Goal: Check status: Check status

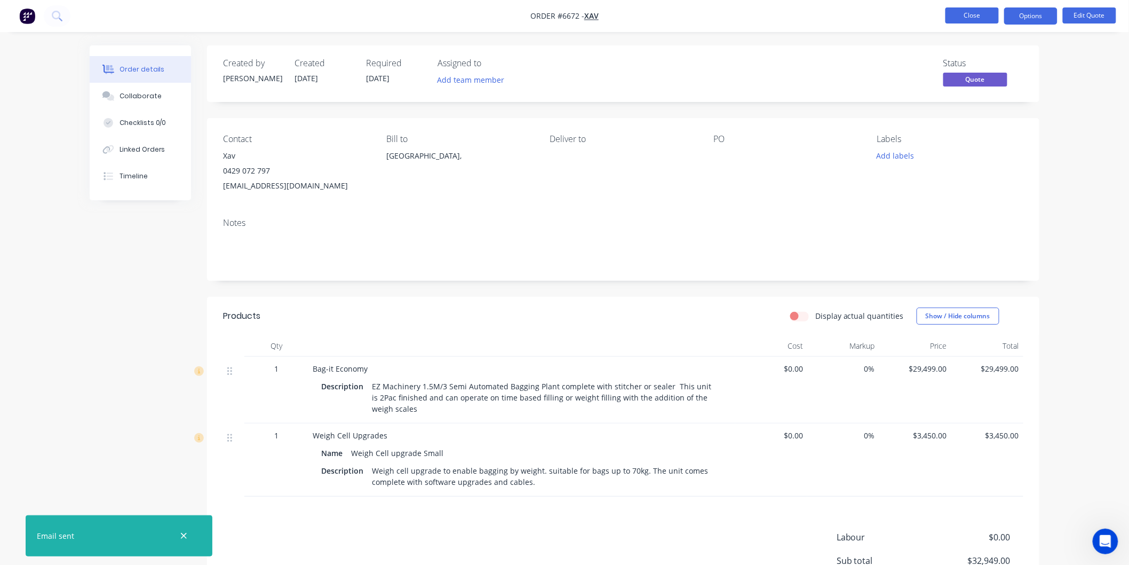
click at [963, 14] on button "Close" at bounding box center [972, 15] width 53 height 16
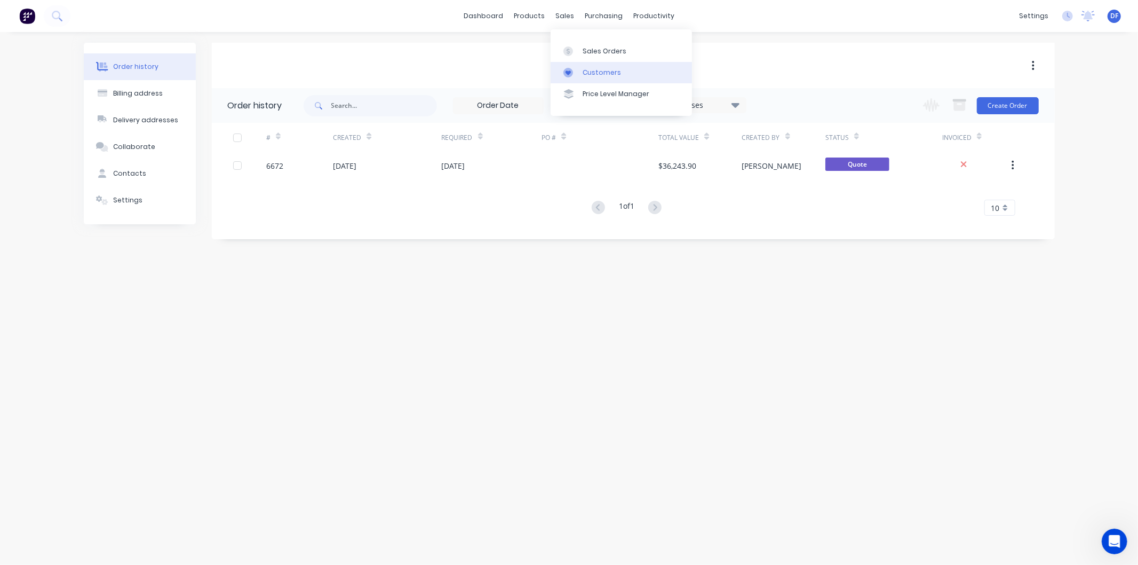
click at [597, 68] on div "Customers" at bounding box center [602, 73] width 38 height 10
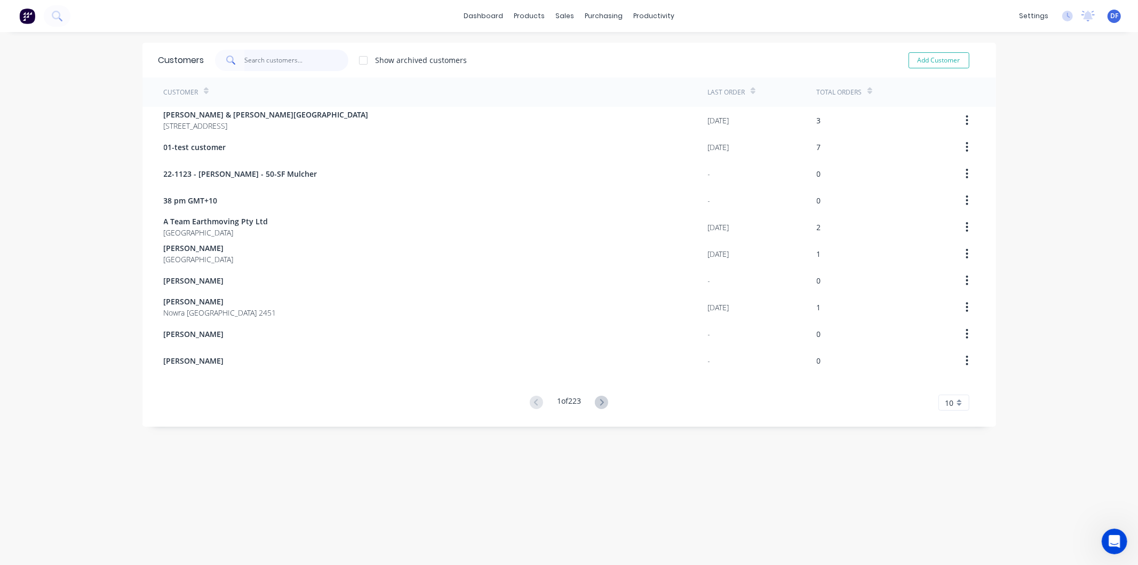
click at [250, 64] on input "text" at bounding box center [296, 60] width 104 height 21
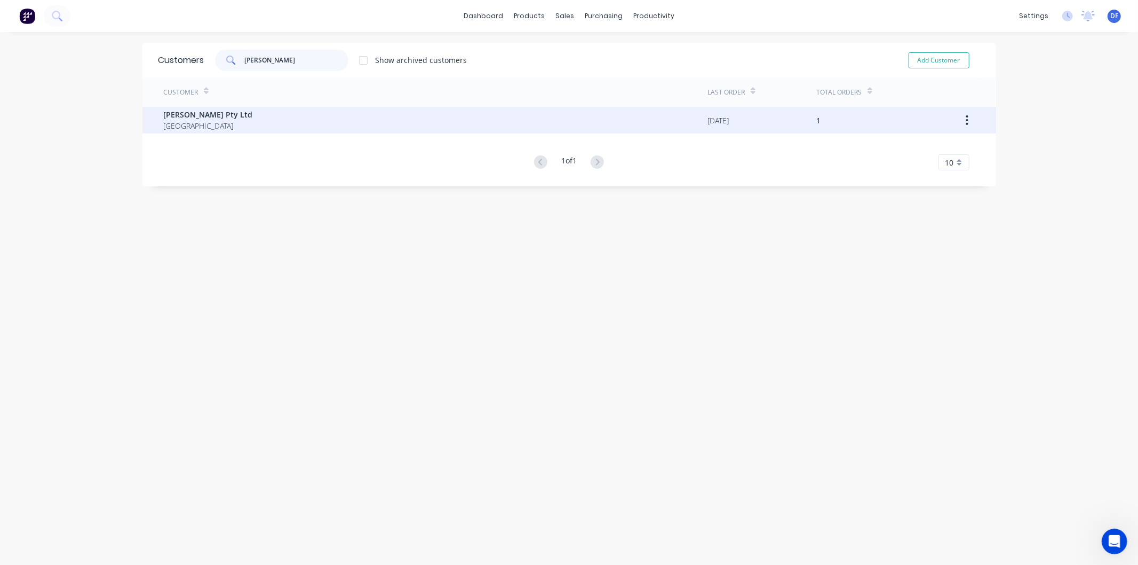
type input "[PERSON_NAME]"
click at [190, 119] on span "[PERSON_NAME] Pty Ltd" at bounding box center [208, 114] width 89 height 11
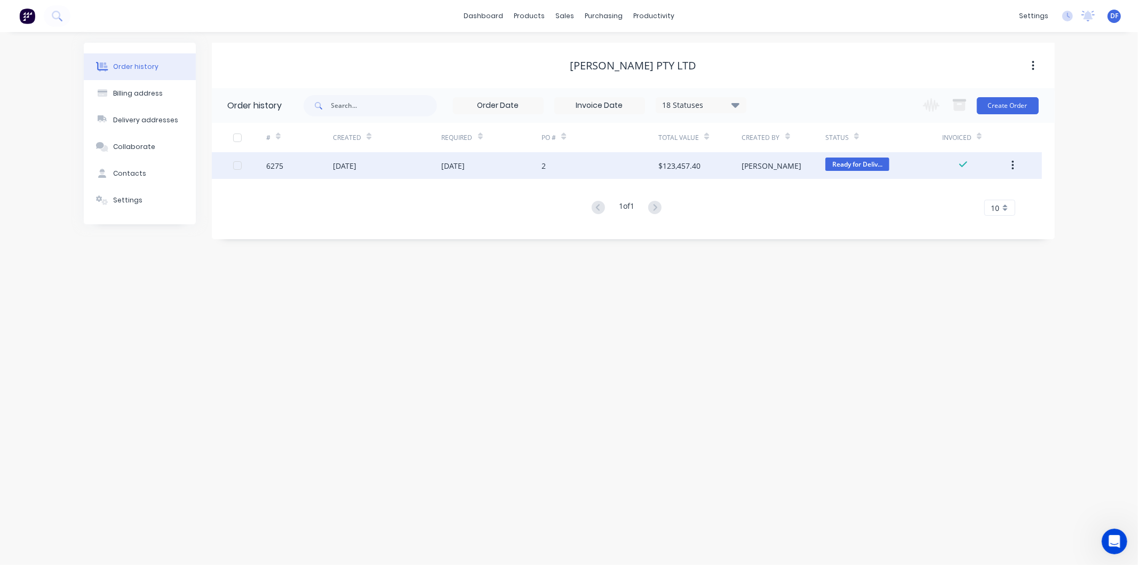
click at [345, 166] on div "[DATE]" at bounding box center [344, 165] width 23 height 11
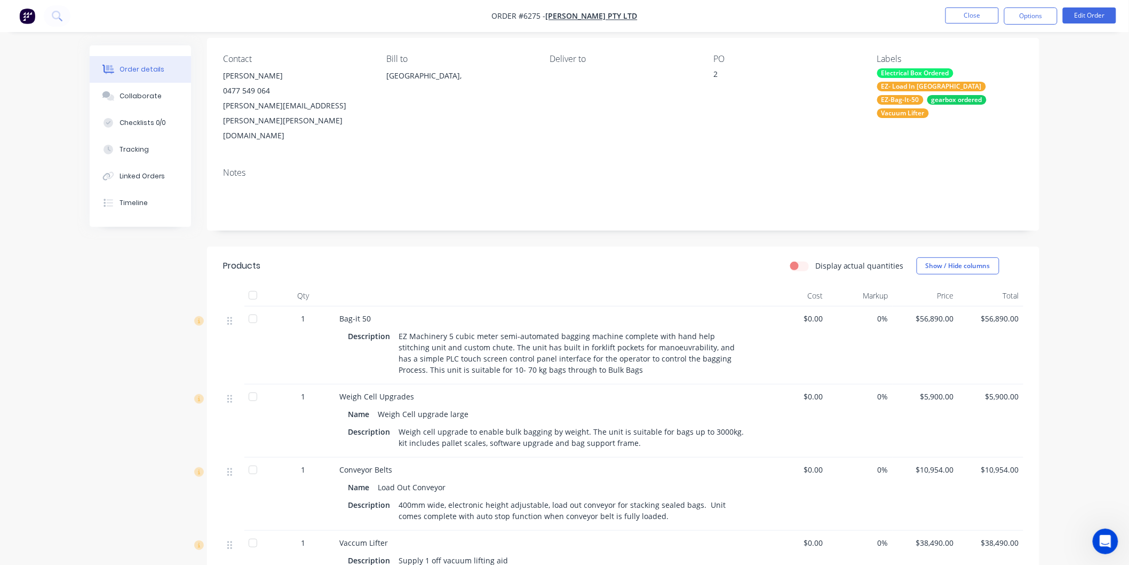
scroll to position [59, 0]
